Goal: Task Accomplishment & Management: Manage account settings

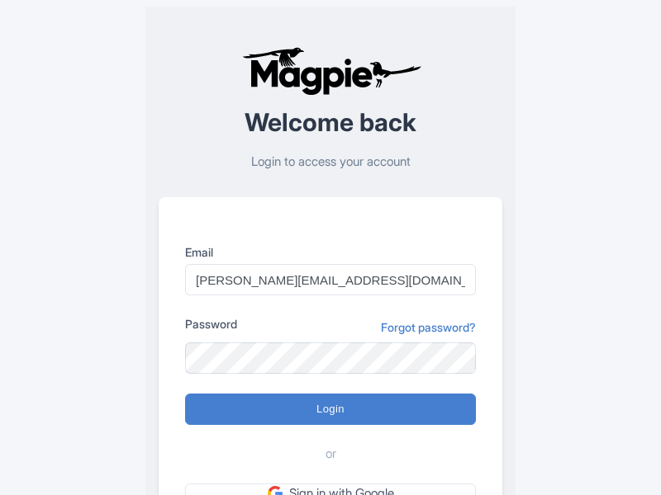
type input "Logging in..."
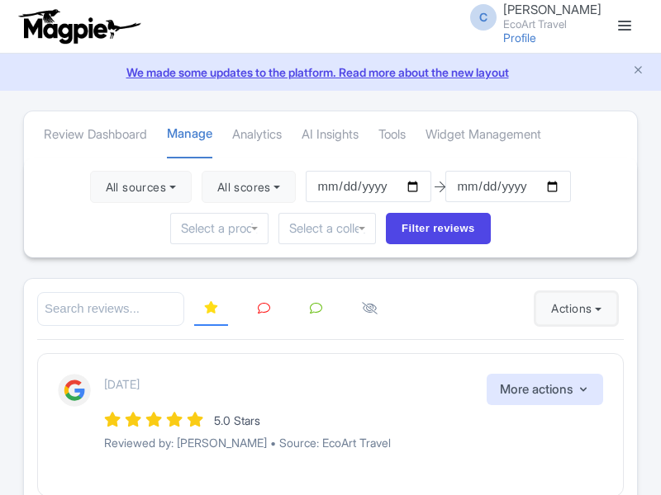
click at [572, 309] on button "Actions" at bounding box center [576, 308] width 82 height 33
click at [0, 0] on link "Import new reviews" at bounding box center [0, 0] width 0 height 0
